Goal: Navigation & Orientation: Find specific page/section

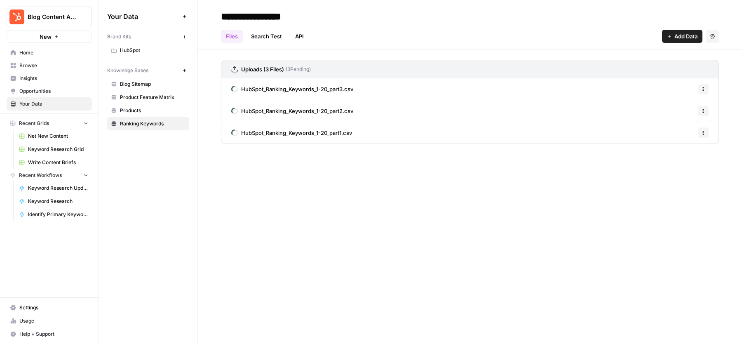
click at [278, 67] on h3 "Uploads (3 Files)" at bounding box center [262, 69] width 43 height 8
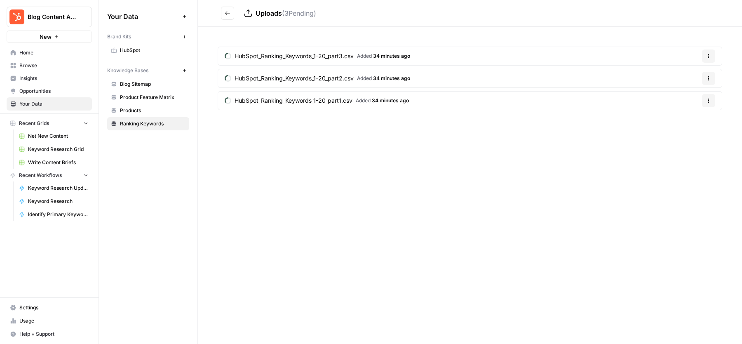
click at [227, 12] on icon "Go back" at bounding box center [227, 13] width 5 height 4
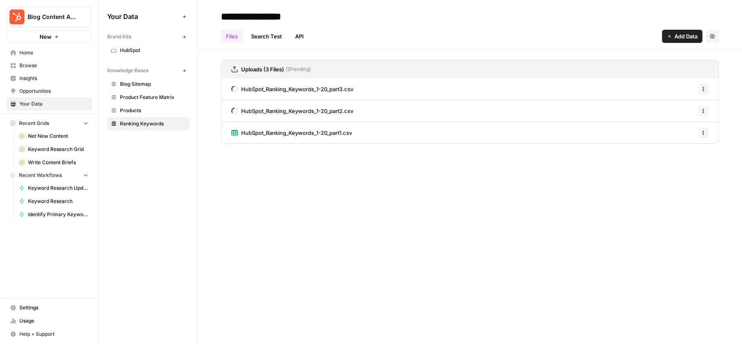
click at [380, 21] on div "**********" at bounding box center [470, 16] width 498 height 13
